Goal: Task Accomplishment & Management: Complete application form

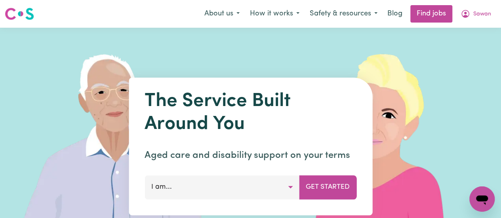
click at [429, 14] on link "Find jobs" at bounding box center [431, 13] width 42 height 17
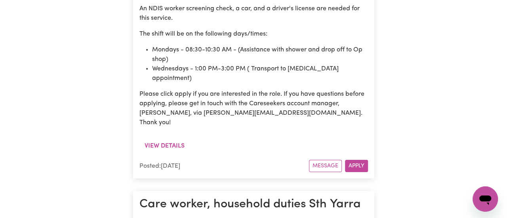
scroll to position [1300, 0]
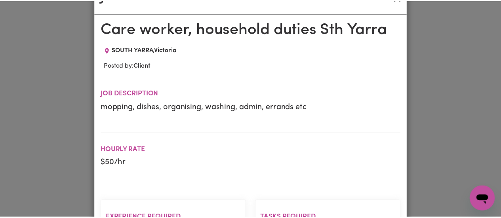
scroll to position [0, 0]
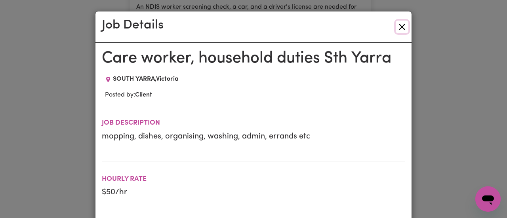
click at [399, 27] on button "Close" at bounding box center [402, 27] width 13 height 13
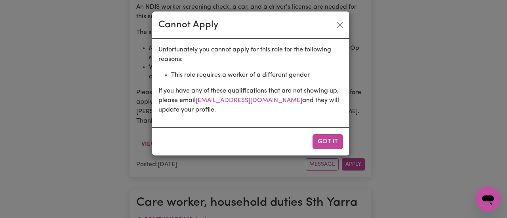
click at [330, 137] on button "Got it" at bounding box center [328, 141] width 31 height 15
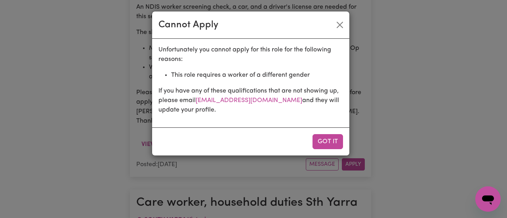
click at [326, 139] on button "Got it" at bounding box center [328, 141] width 31 height 15
